Goal: Find specific page/section: Find specific page/section

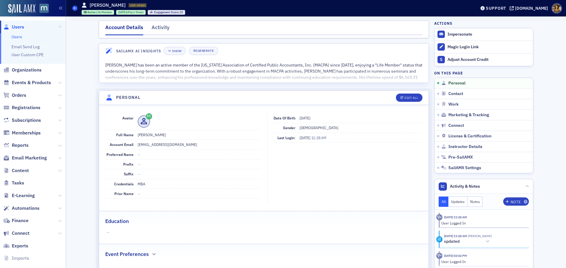
click at [75, 9] on icon at bounding box center [75, 8] width 2 height 3
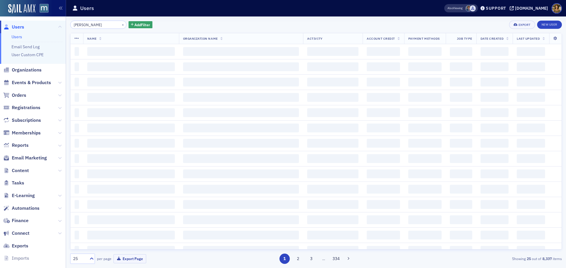
type input "[PERSON_NAME]"
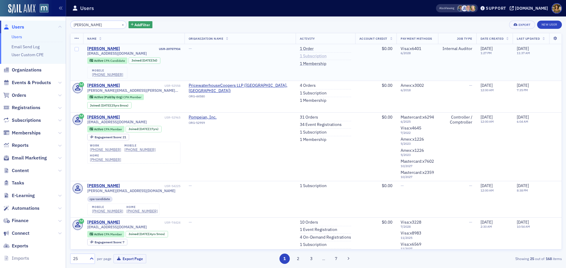
click at [304, 57] on link "1 Subscription" at bounding box center [313, 56] width 27 height 5
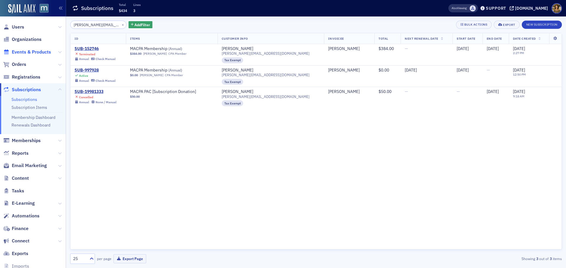
click at [27, 52] on span "Events & Products" at bounding box center [31, 52] width 39 height 6
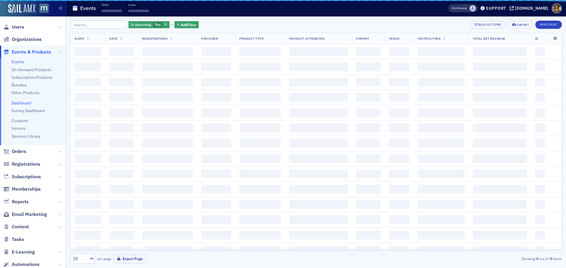
click at [26, 102] on link "Dashboard" at bounding box center [21, 102] width 20 height 5
